Goal: Task Accomplishment & Management: Complete application form

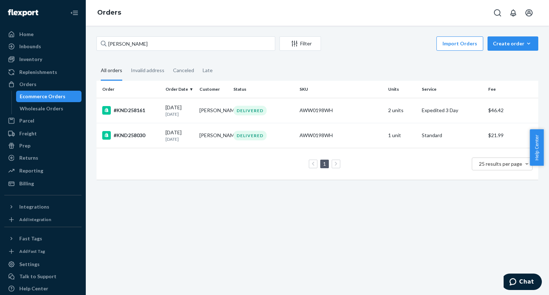
click at [55, 99] on div "Ecommerce Orders" at bounding box center [43, 96] width 46 height 7
drag, startPoint x: 197, startPoint y: 39, endPoint x: 102, endPoint y: 36, distance: 95.9
click at [102, 36] on div "[PERSON_NAME]" at bounding box center [186, 43] width 179 height 14
paste input "[PERSON_NAME]"
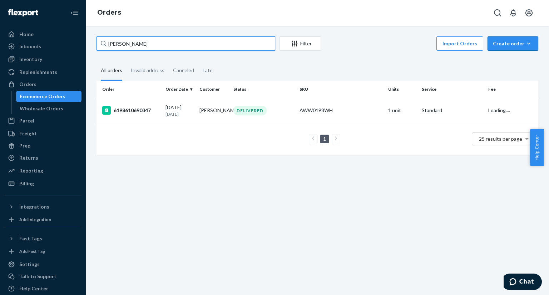
type input "[PERSON_NAME]"
click at [506, 45] on div "Create order" at bounding box center [513, 43] width 40 height 7
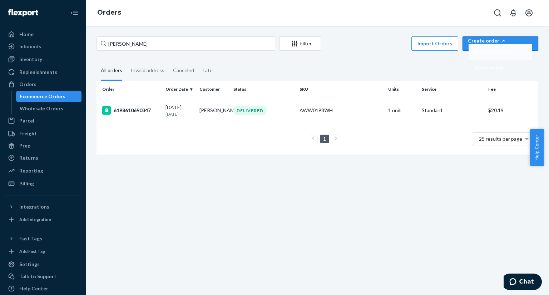
click at [506, 55] on span "Ecommerce order" at bounding box center [494, 52] width 39 height 5
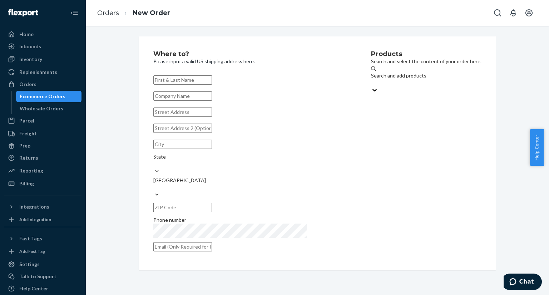
click at [177, 80] on input "text" at bounding box center [182, 79] width 59 height 9
type input "[PERSON_NAME]"
click at [212, 117] on input "text" at bounding box center [182, 112] width 59 height 9
paste input "[STREET_ADDRESS]"
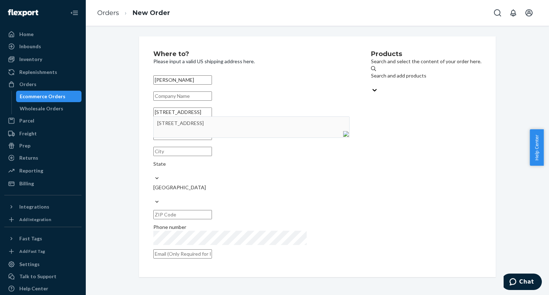
type input "[STREET_ADDRESS]"
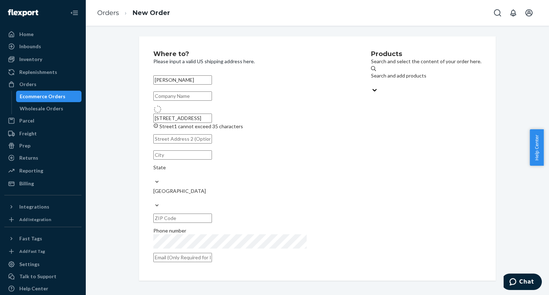
type input "[GEOGRAPHIC_DATA]"
type input "98072"
type input "[STREET_ADDRESS]"
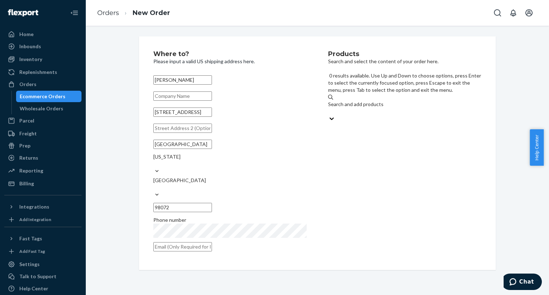
click at [363, 101] on div "Search and add products" at bounding box center [404, 104] width 153 height 7
click at [329, 108] on input "0 results available. Use Up and Down to choose options, press Enter to select t…" at bounding box center [328, 111] width 1 height 7
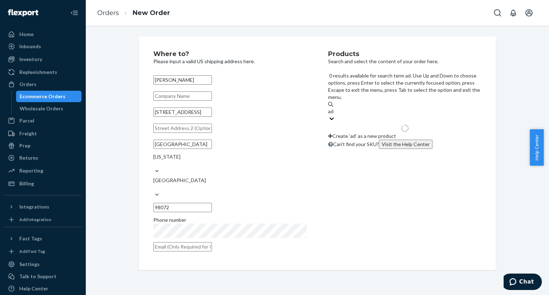
type input "ada"
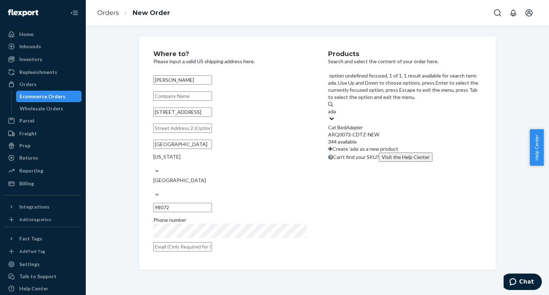
click at [351, 131] on div "ARQ0073-CDTZ-NEW" at bounding box center [404, 134] width 153 height 7
click at [337, 108] on input "ada" at bounding box center [332, 111] width 9 height 7
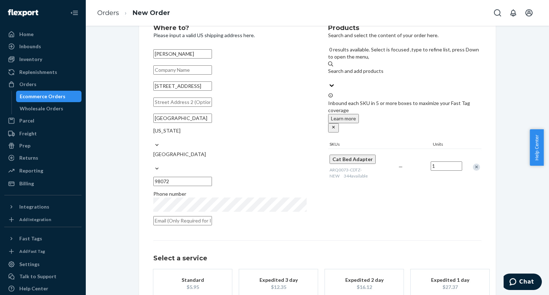
scroll to position [59, 0]
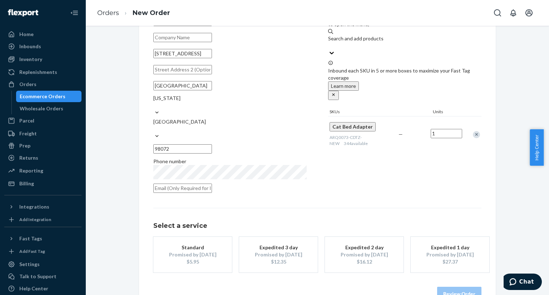
click at [199, 251] on div "Promised by [DATE]" at bounding box center [192, 254] width 57 height 7
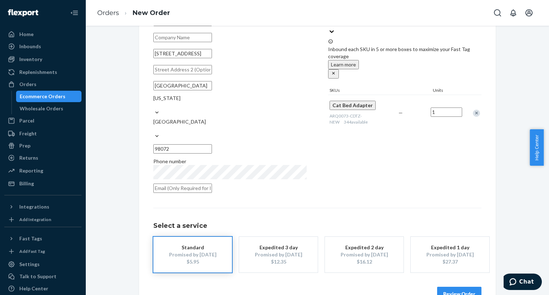
click at [455, 287] on button "Review Order" at bounding box center [459, 294] width 44 height 14
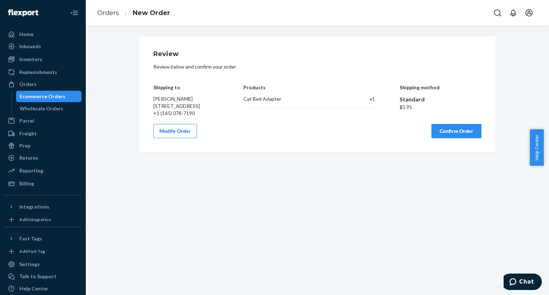
scroll to position [0, 0]
click at [444, 138] on button "Confirm Order" at bounding box center [457, 131] width 50 height 14
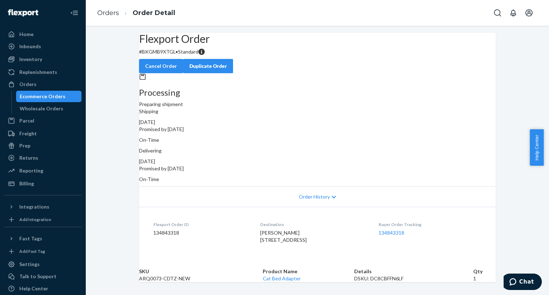
click at [153, 230] on dd "134843318" at bounding box center [200, 233] width 95 height 7
copy dd "134843318"
click at [392, 230] on link "134843318" at bounding box center [392, 233] width 26 height 6
drag, startPoint x: 66, startPoint y: 96, endPoint x: 78, endPoint y: 91, distance: 12.8
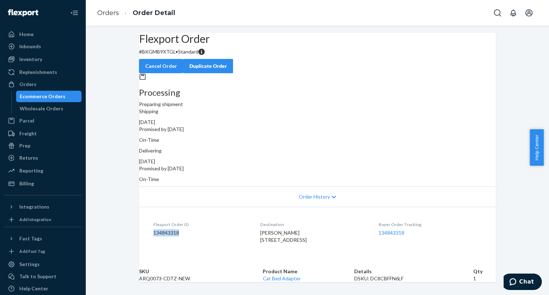
click at [66, 96] on div "Ecommerce Orders" at bounding box center [49, 97] width 64 height 10
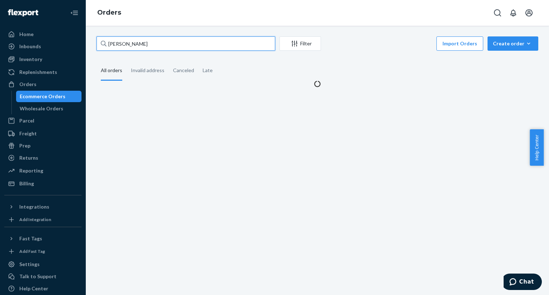
click at [157, 45] on input "[PERSON_NAME]" at bounding box center [186, 43] width 179 height 14
drag, startPoint x: 153, startPoint y: 45, endPoint x: 103, endPoint y: 40, distance: 50.3
click at [102, 40] on div "[PERSON_NAME]" at bounding box center [186, 43] width 179 height 14
paste input "[PERSON_NAME]"
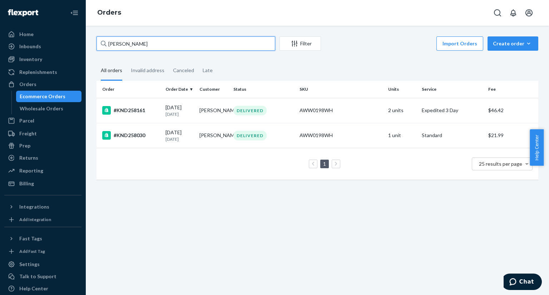
type input "[PERSON_NAME]"
click at [151, 118] on td "#KND258161" at bounding box center [130, 110] width 66 height 25
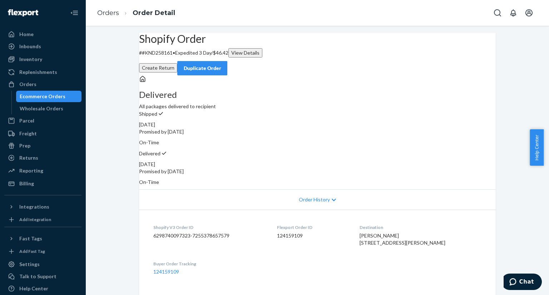
drag, startPoint x: 49, startPoint y: 95, endPoint x: 57, endPoint y: 90, distance: 9.0
click at [49, 95] on div "Ecommerce Orders" at bounding box center [43, 96] width 46 height 7
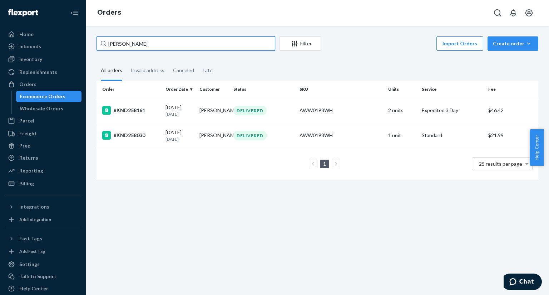
drag, startPoint x: 159, startPoint y: 44, endPoint x: 102, endPoint y: 39, distance: 57.4
click at [102, 39] on div "[PERSON_NAME]" at bounding box center [186, 43] width 179 height 14
click at [509, 42] on div "Create order" at bounding box center [513, 43] width 40 height 7
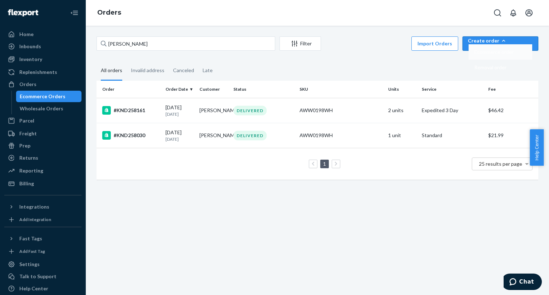
click at [505, 55] on span "Ecommerce order" at bounding box center [494, 52] width 39 height 5
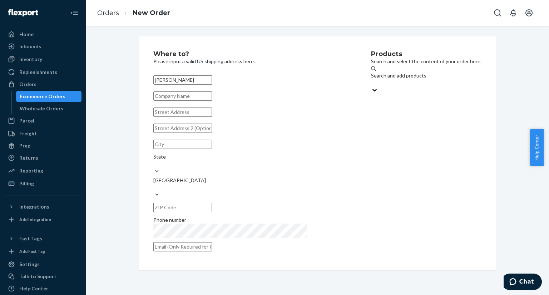
type input "[PERSON_NAME]"
click at [207, 117] on input "text" at bounding box center [182, 112] width 59 height 9
paste input "[STREET_ADDRESS][PERSON_NAME]"
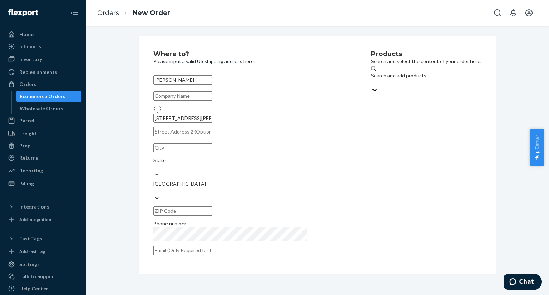
type input "[STREET_ADDRESS]"
type input "[PERSON_NAME] Point"
type input "75169"
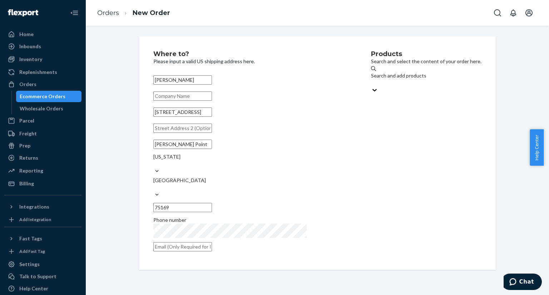
click at [198, 133] on input "text" at bounding box center [182, 128] width 59 height 9
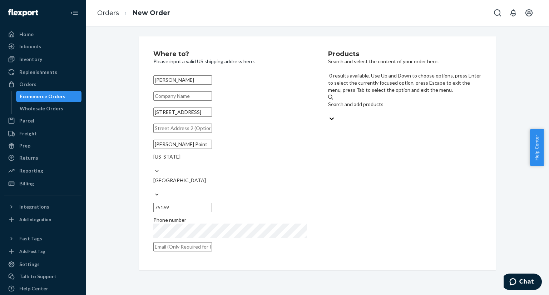
click at [364, 101] on div "Search and add products" at bounding box center [404, 104] width 153 height 7
click at [329, 108] on input "0 results available. Use Up and Down to choose options, press Enter to select t…" at bounding box center [328, 111] width 1 height 7
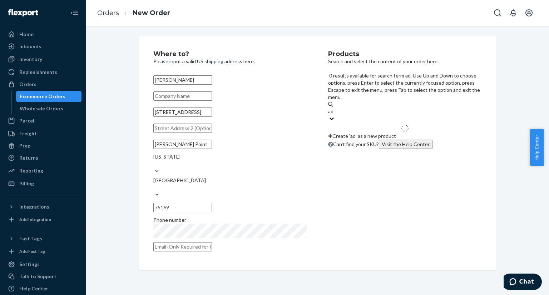
type input "ada"
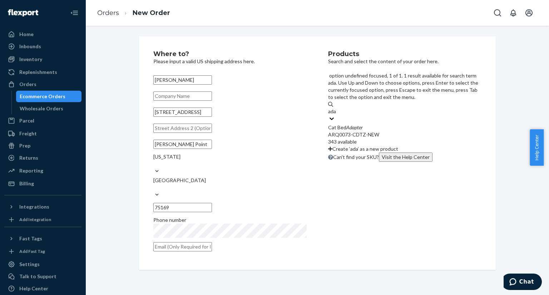
click at [357, 131] on div "ARQ0073-CDTZ-NEW" at bounding box center [404, 134] width 153 height 7
click at [337, 108] on input "ada" at bounding box center [332, 111] width 9 height 7
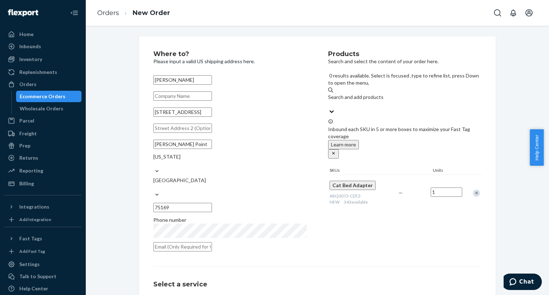
click at [442, 188] on input "1" at bounding box center [446, 192] width 31 height 9
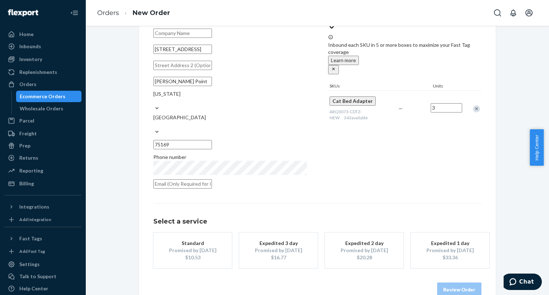
scroll to position [66, 0]
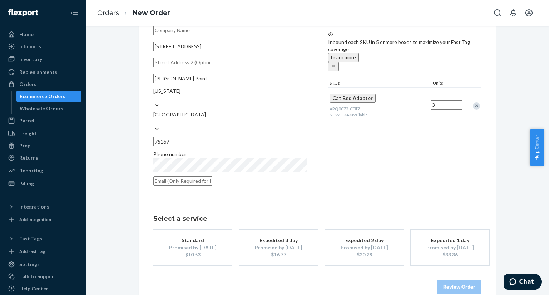
type input "3"
click at [187, 237] on div "Standard" at bounding box center [192, 240] width 57 height 7
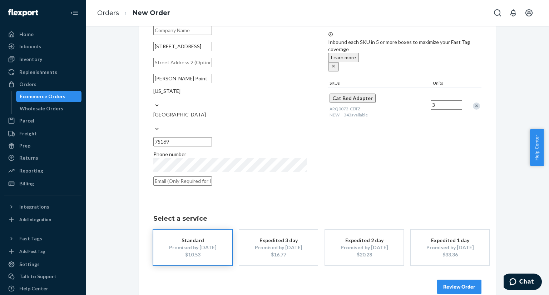
click at [462, 280] on button "Review Order" at bounding box center [459, 287] width 44 height 14
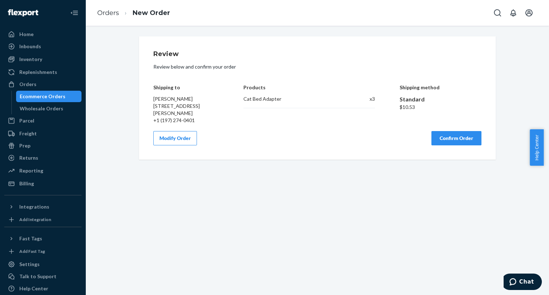
click at [456, 135] on button "Confirm Order" at bounding box center [457, 138] width 50 height 14
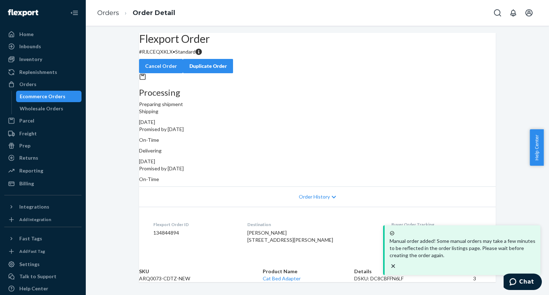
click at [164, 230] on dd "134844894" at bounding box center [194, 233] width 83 height 7
copy dd "134844894"
click at [392, 230] on link "134844894" at bounding box center [405, 233] width 26 height 6
